Goal: Transaction & Acquisition: Obtain resource

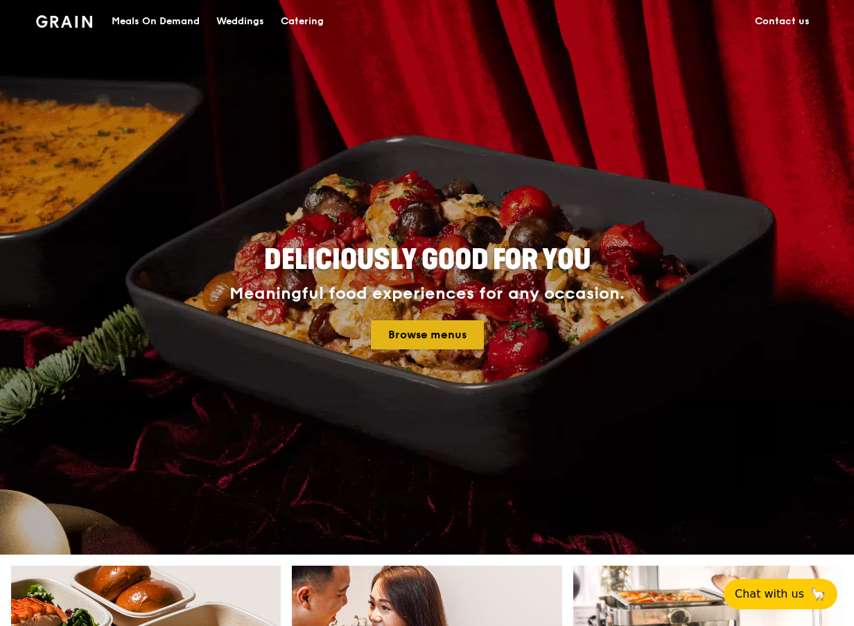
click at [431, 329] on link "Browse menus" at bounding box center [427, 334] width 113 height 29
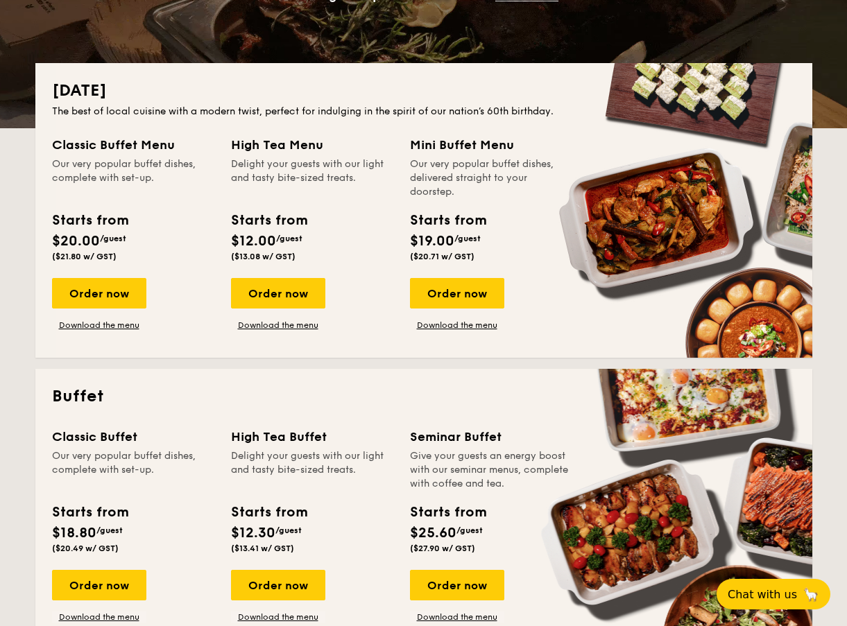
scroll to position [390, 0]
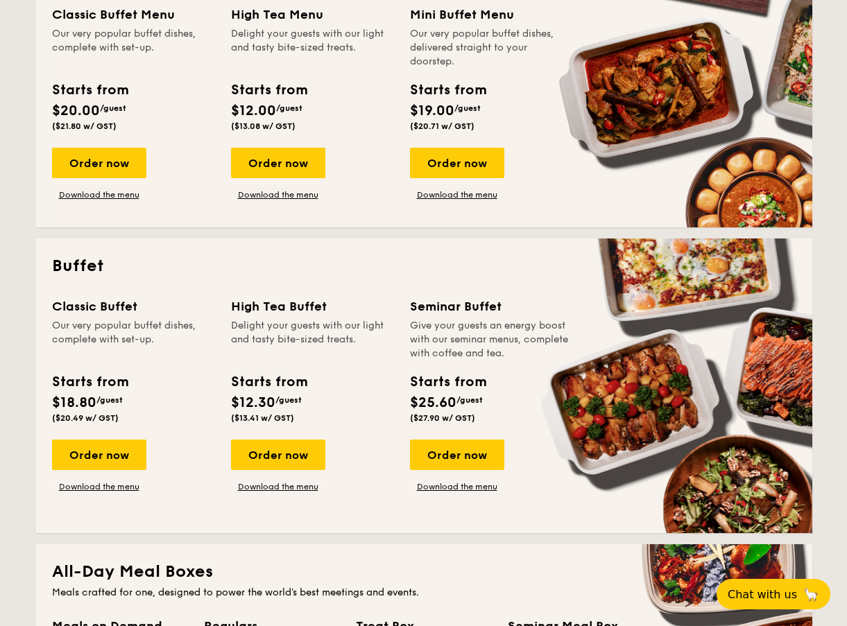
drag, startPoint x: 843, startPoint y: 119, endPoint x: 838, endPoint y: 137, distance: 18.9
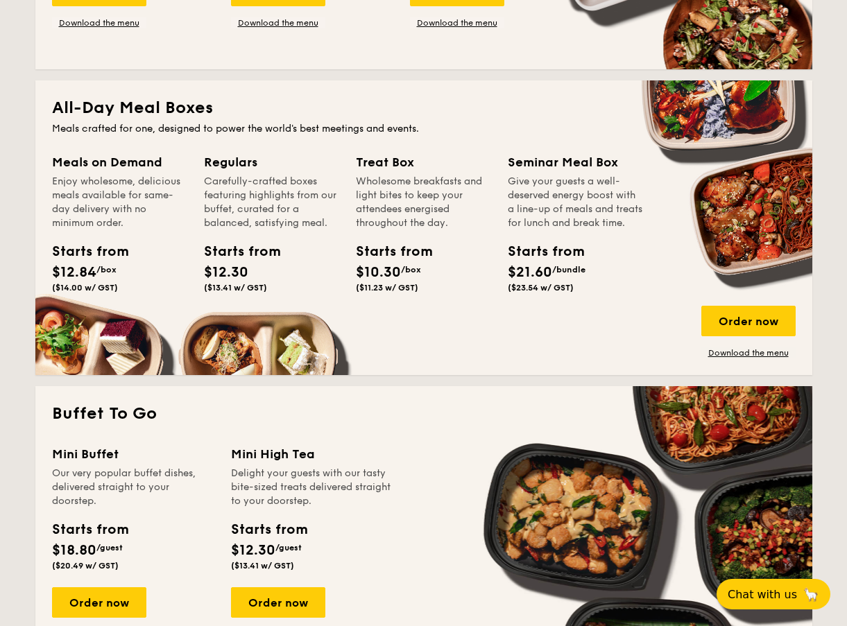
scroll to position [845, 0]
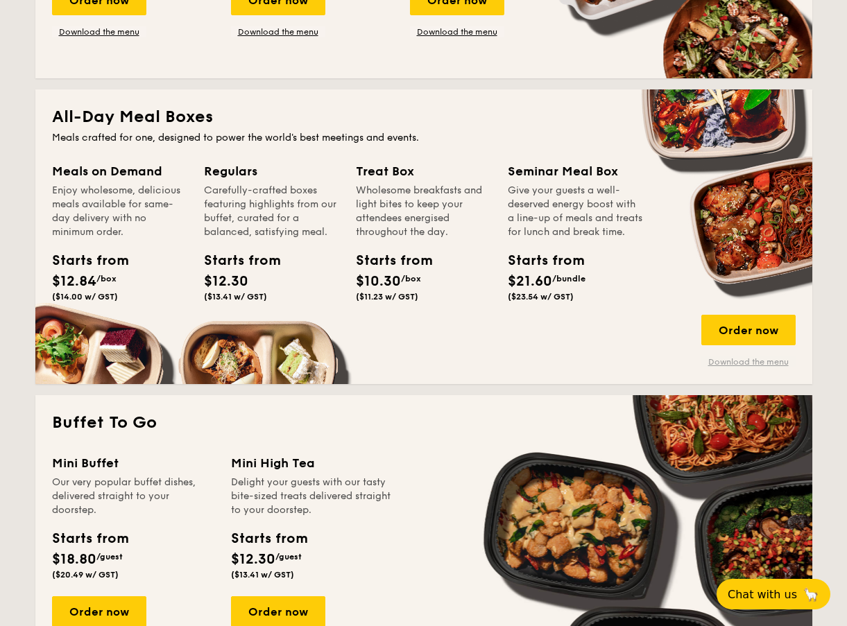
click at [745, 362] on link "Download the menu" at bounding box center [748, 361] width 94 height 11
